Goal: Navigation & Orientation: Find specific page/section

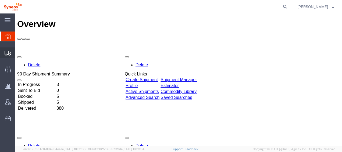
click at [0, 0] on span "Shipment Manager" at bounding box center [0, 0] width 0 height 0
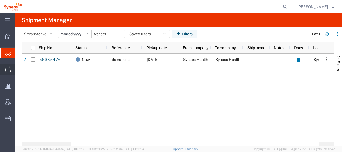
click at [19, 69] on span "Traffic" at bounding box center [17, 69] width 4 height 11
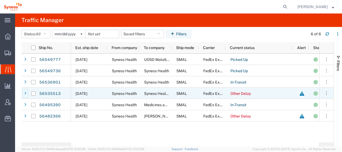
click at [24, 93] on icon at bounding box center [25, 93] width 2 height 4
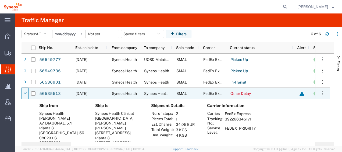
click at [24, 93] on icon at bounding box center [25, 93] width 3 height 4
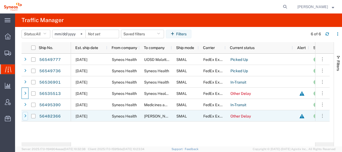
click at [27, 117] on div at bounding box center [25, 116] width 5 height 9
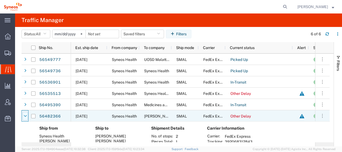
click at [26, 115] on icon at bounding box center [25, 116] width 3 height 4
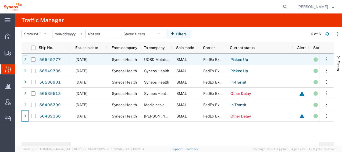
click at [26, 60] on icon at bounding box center [25, 60] width 2 height 4
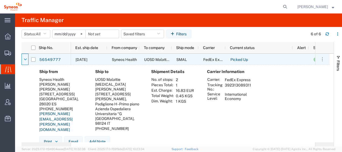
click at [26, 60] on icon at bounding box center [25, 60] width 3 height 4
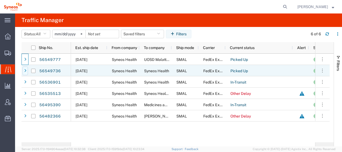
click at [25, 69] on icon at bounding box center [25, 71] width 2 height 4
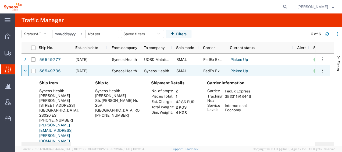
click at [25, 69] on icon at bounding box center [25, 71] width 3 height 4
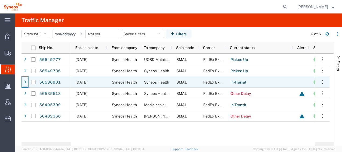
click at [24, 81] on icon at bounding box center [25, 82] width 2 height 4
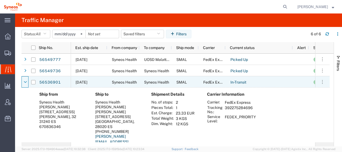
click at [24, 81] on icon at bounding box center [25, 82] width 3 height 4
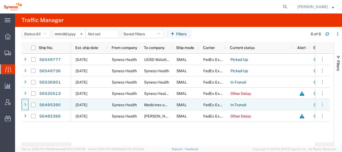
click at [25, 104] on icon at bounding box center [25, 105] width 2 height 4
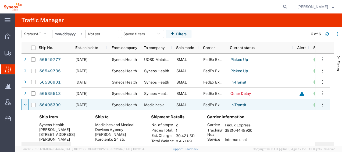
click at [25, 104] on icon at bounding box center [25, 105] width 3 height 4
